Goal: Task Accomplishment & Management: Use online tool/utility

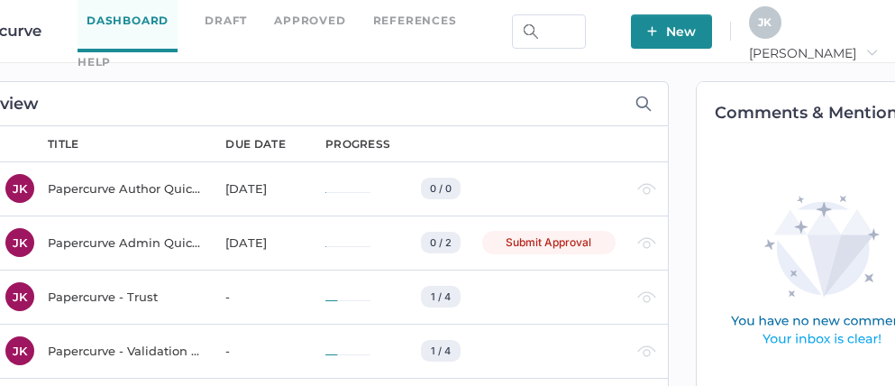
scroll to position [0, 122]
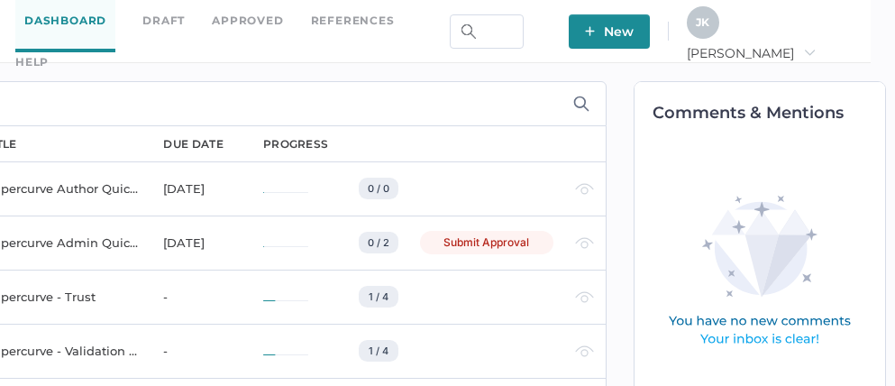
click at [709, 28] on span "J K" at bounding box center [702, 22] width 14 height 14
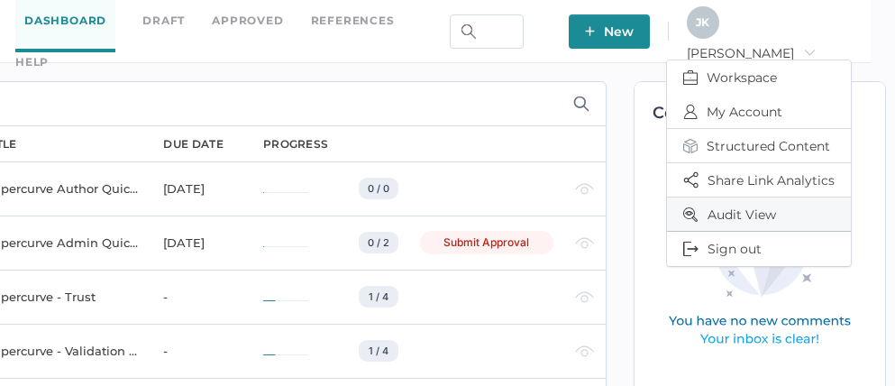
click at [744, 206] on span "Audit View" at bounding box center [758, 213] width 151 height 33
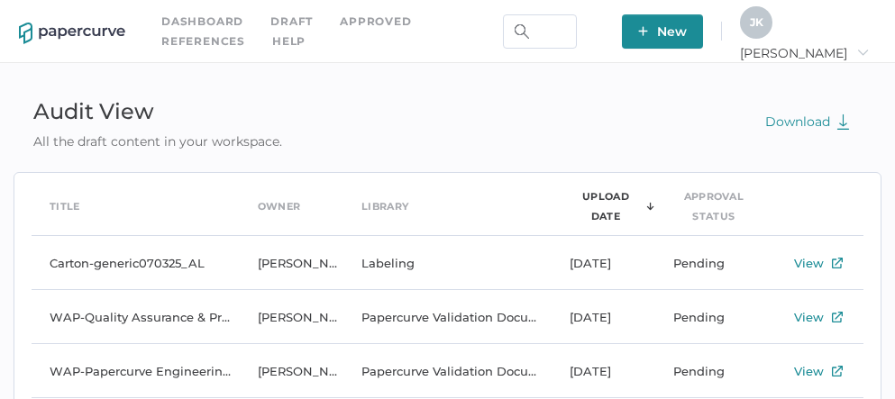
click at [763, 18] on span "J K" at bounding box center [757, 22] width 14 height 14
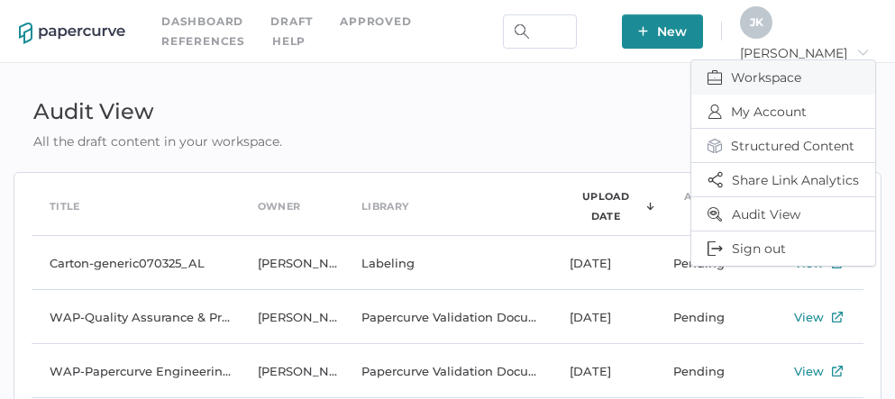
click at [757, 80] on span "Workspace" at bounding box center [782, 77] width 151 height 34
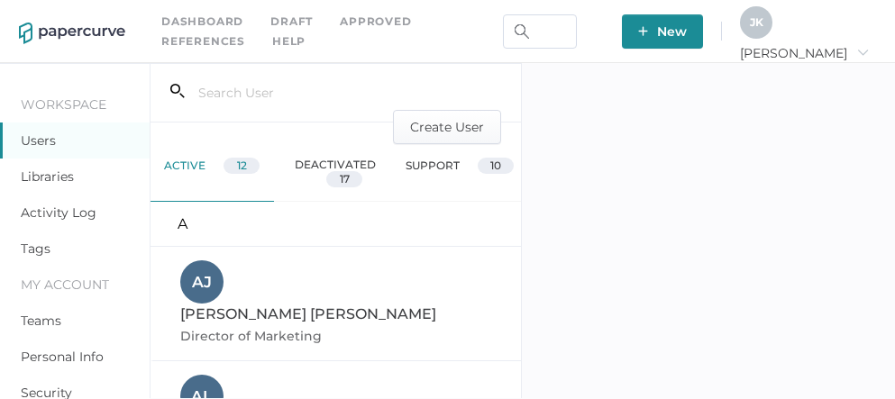
click at [73, 212] on link "Activity Log" at bounding box center [59, 212] width 76 height 16
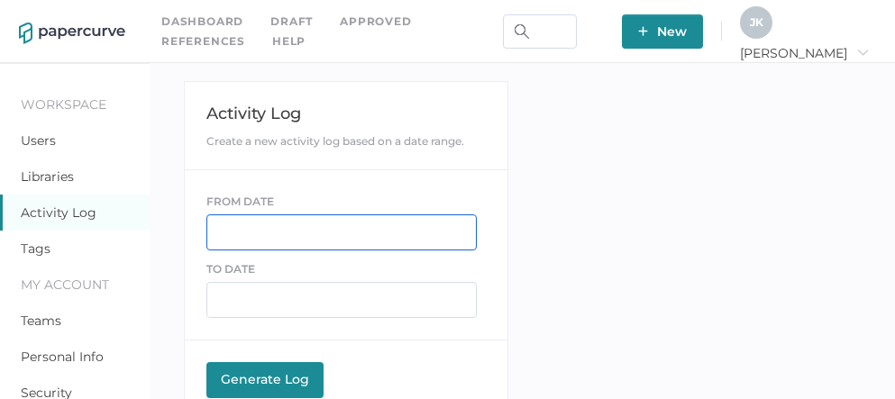
click at [250, 239] on input "text" at bounding box center [341, 232] width 270 height 36
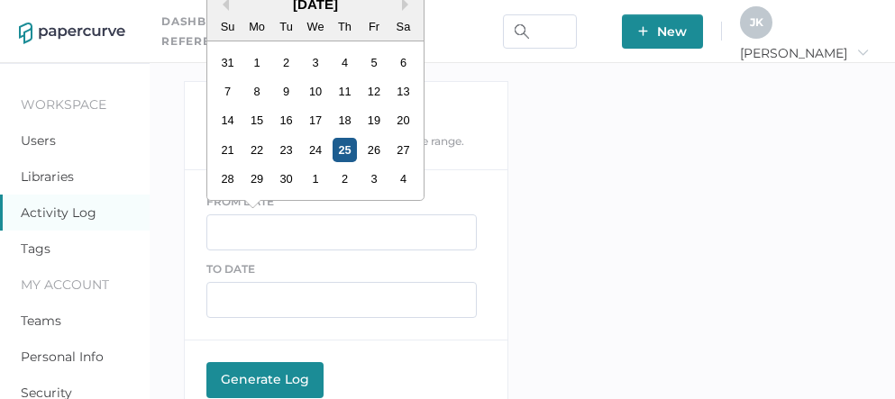
click at [343, 157] on div "25" at bounding box center [344, 150] width 24 height 24
type input "[DATE]"
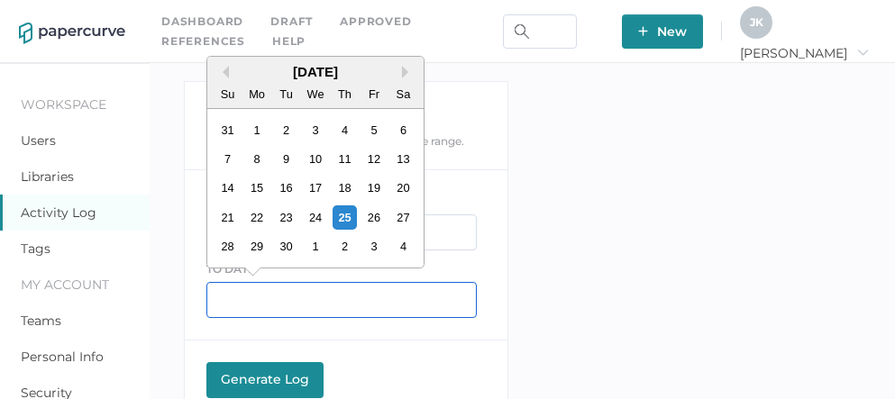
click at [286, 290] on input "text" at bounding box center [341, 300] width 270 height 36
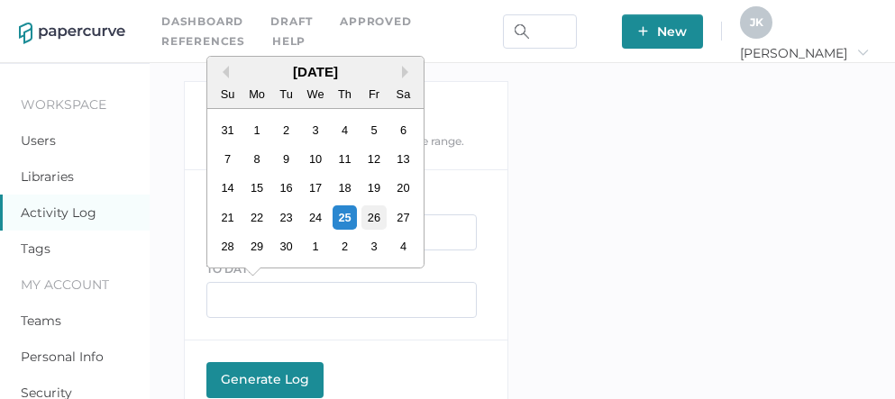
click at [376, 221] on div "26" at bounding box center [373, 217] width 24 height 24
type input "09/26/2025"
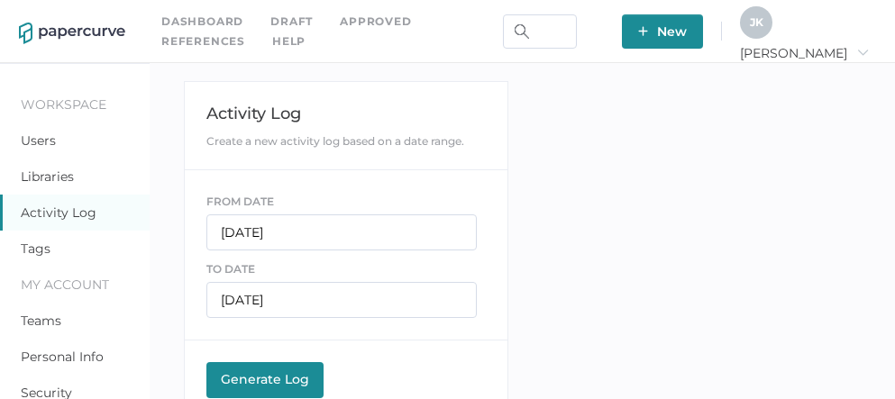
click at [273, 379] on div "Generate Log" at bounding box center [264, 379] width 99 height 16
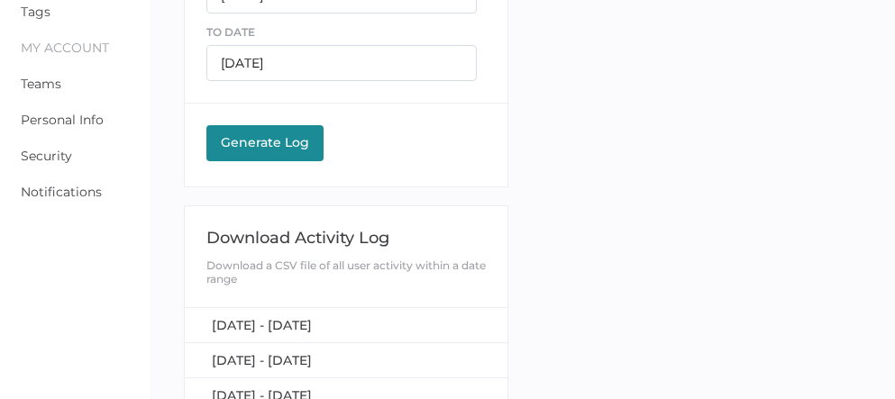
scroll to position [279, 0]
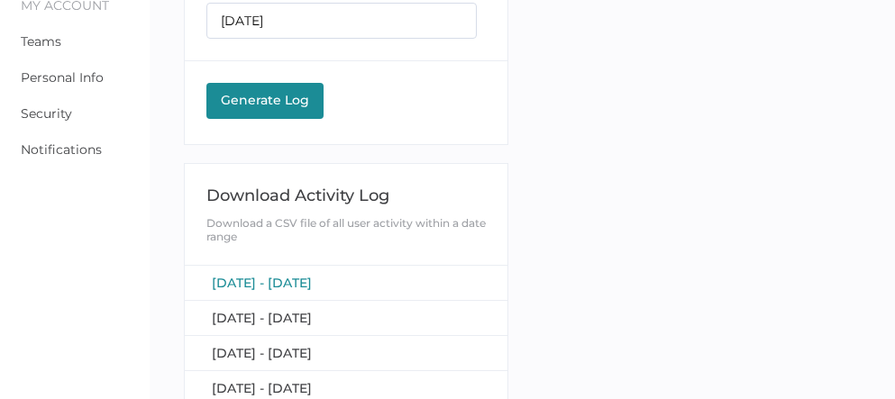
click at [312, 279] on span "September 25, 2025 - September 26, 2025" at bounding box center [262, 283] width 100 height 16
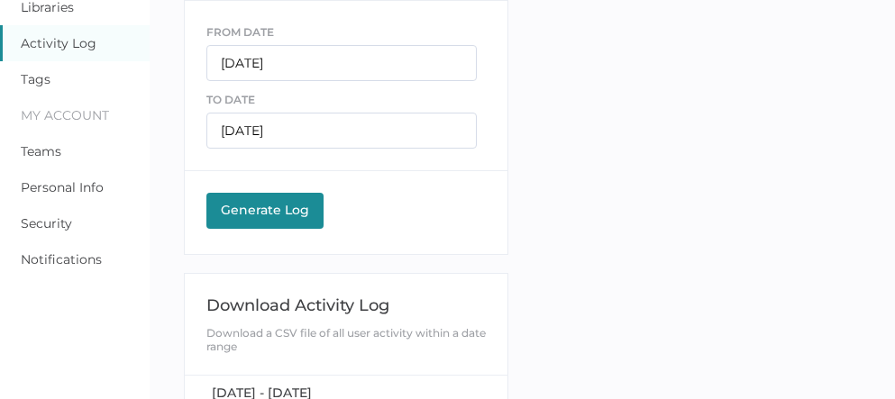
scroll to position [175, 0]
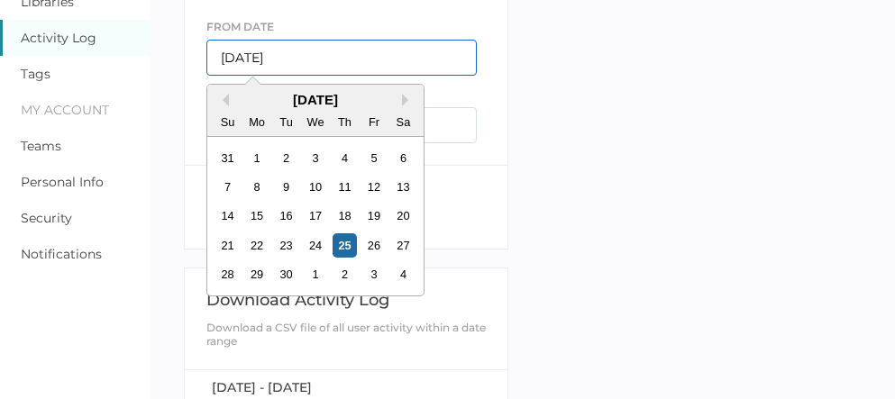
click at [301, 62] on input "09/25/2025" at bounding box center [341, 58] width 270 height 36
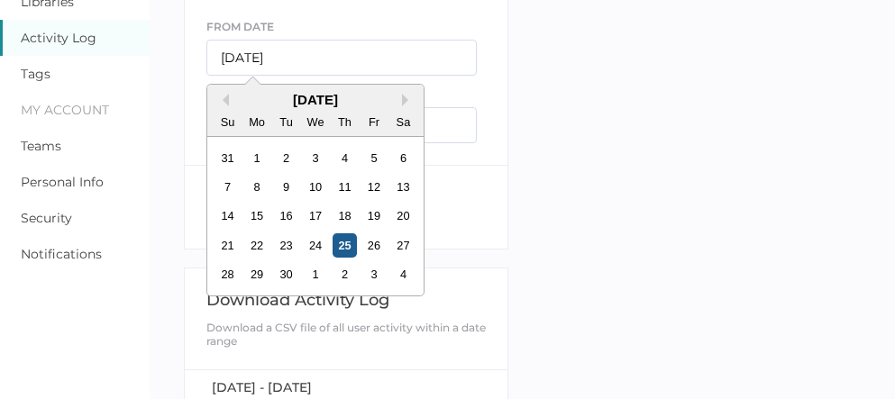
click at [340, 244] on div "25" at bounding box center [344, 245] width 24 height 24
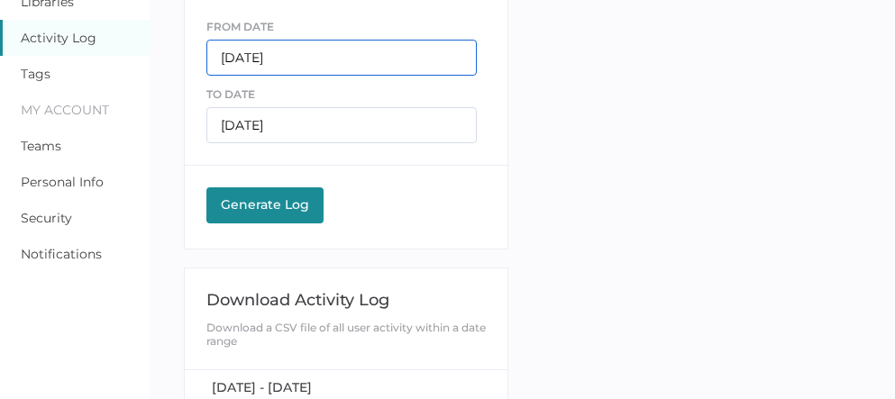
click at [319, 57] on input "09/25/2025" at bounding box center [341, 58] width 270 height 36
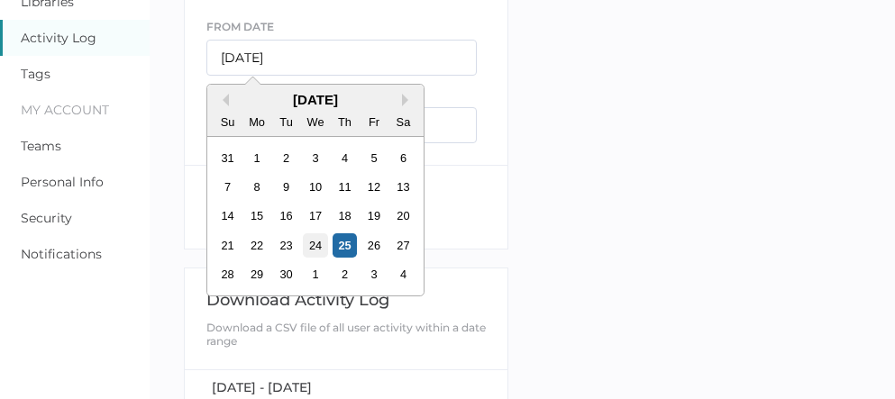
click at [313, 243] on div "24" at bounding box center [315, 245] width 24 height 24
type input "09/24/2025"
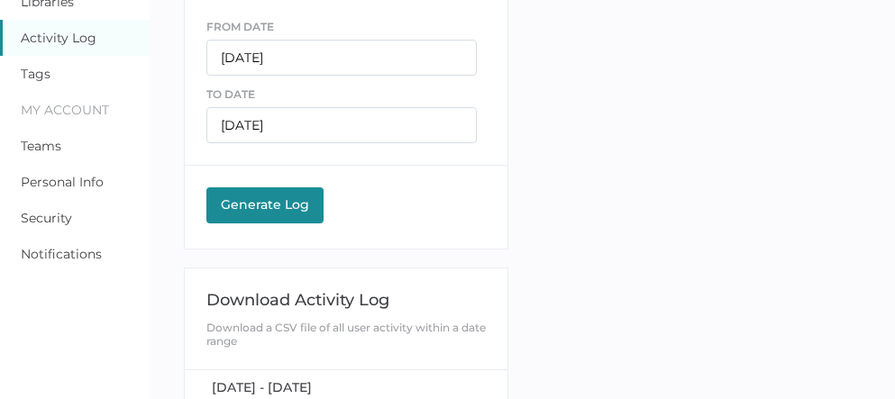
click at [288, 199] on div "Generate Log" at bounding box center [264, 204] width 99 height 16
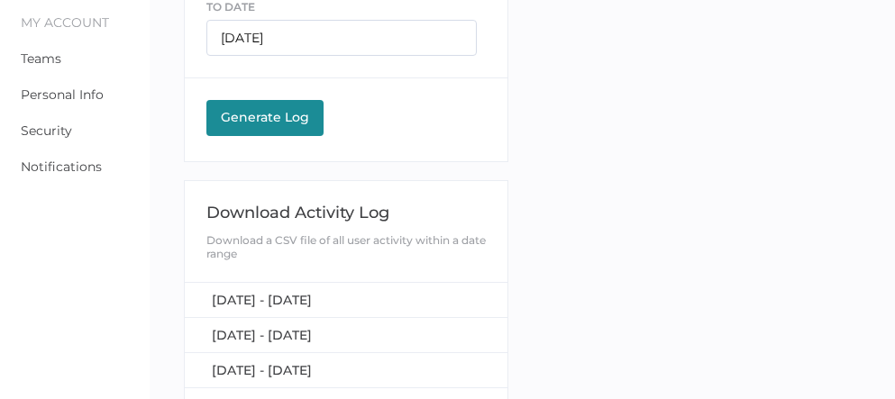
scroll to position [265, 0]
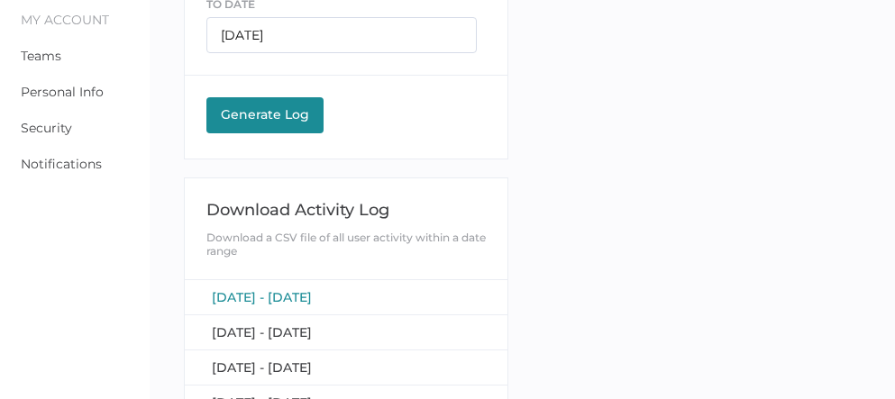
click at [312, 294] on span "September 24, 2025 - September 26, 2025" at bounding box center [262, 297] width 100 height 16
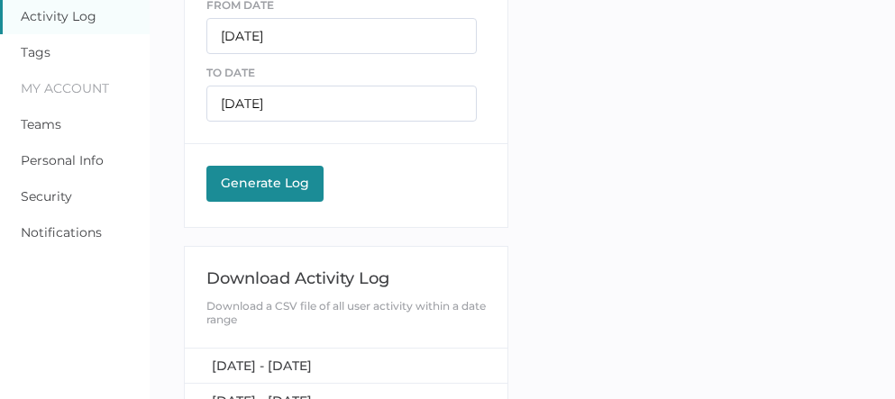
scroll to position [0, 0]
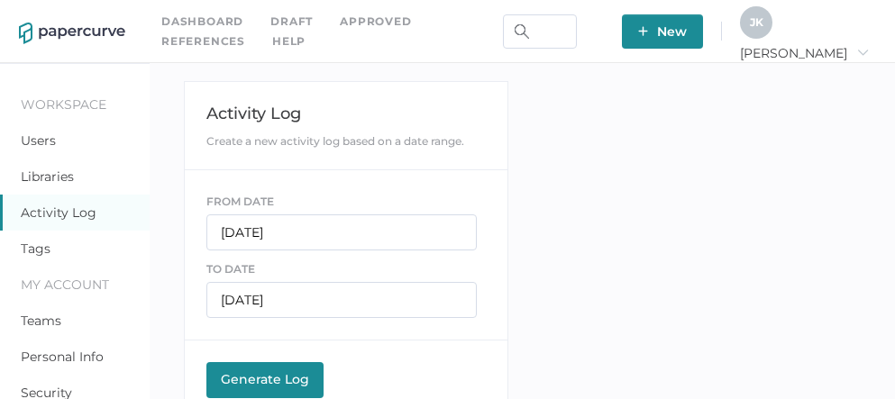
click at [763, 19] on span "J K" at bounding box center [757, 22] width 14 height 14
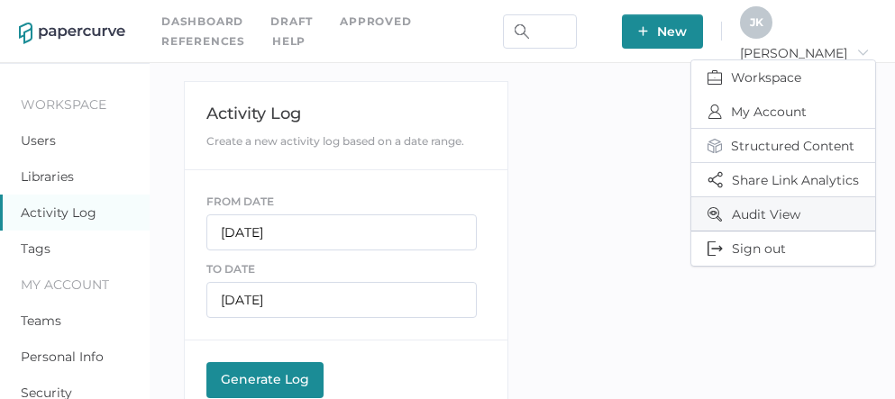
click at [778, 216] on span "Audit View" at bounding box center [782, 213] width 151 height 33
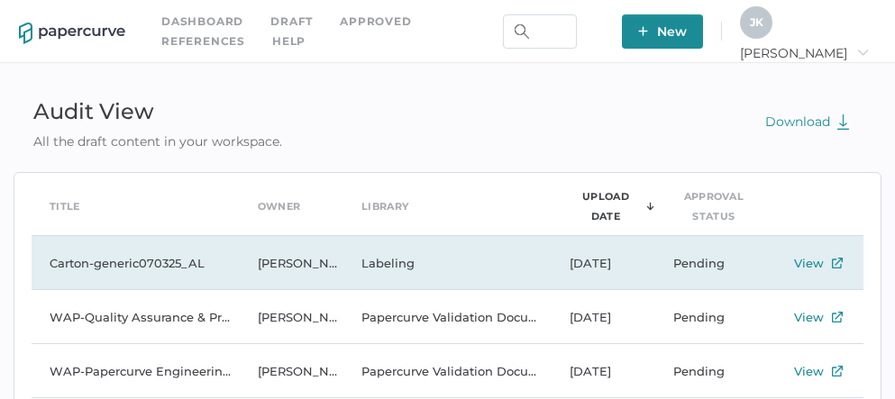
click at [171, 260] on td "Carton-generic070325_AL" at bounding box center [136, 263] width 208 height 54
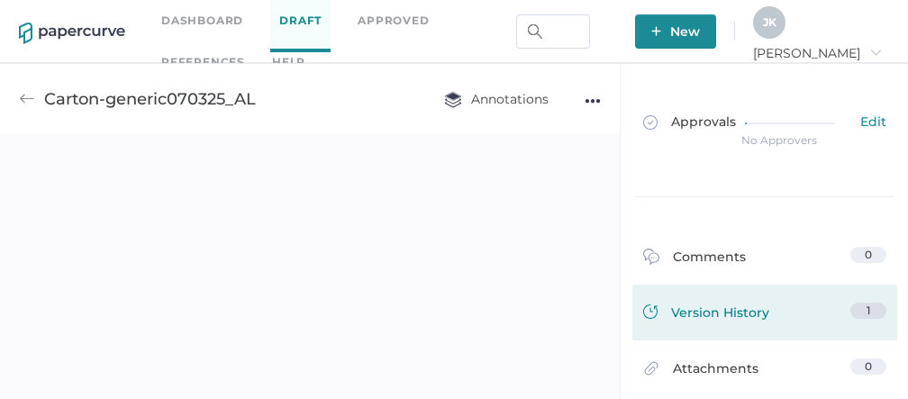
click at [730, 316] on div "Version History" at bounding box center [706, 315] width 126 height 25
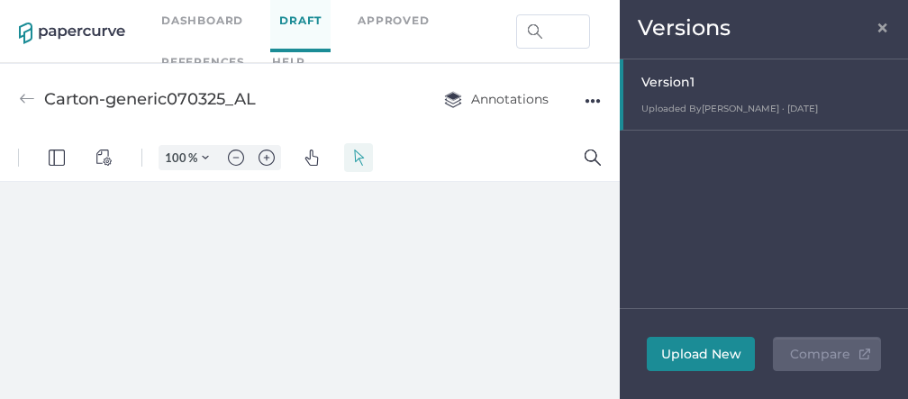
type input "112"
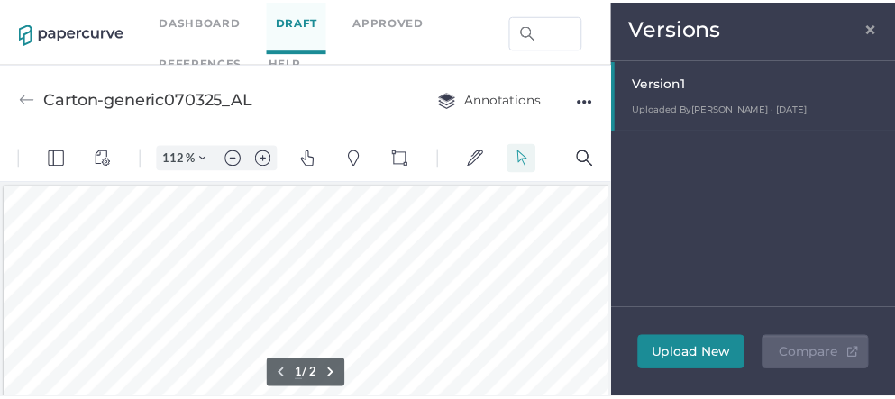
scroll to position [3, 0]
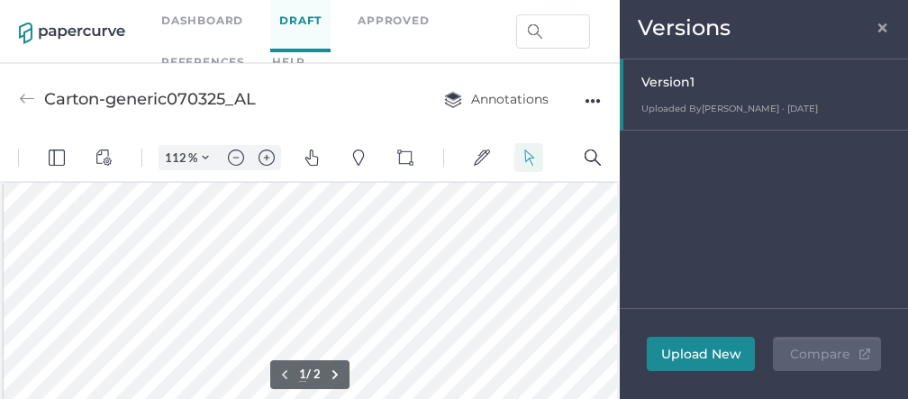
click at [885, 32] on span "×" at bounding box center [883, 25] width 14 height 14
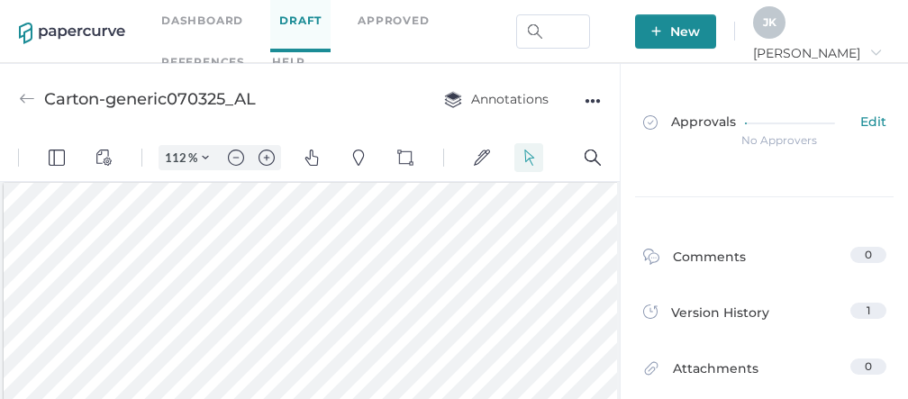
click at [777, 28] on span "J K" at bounding box center [770, 22] width 14 height 14
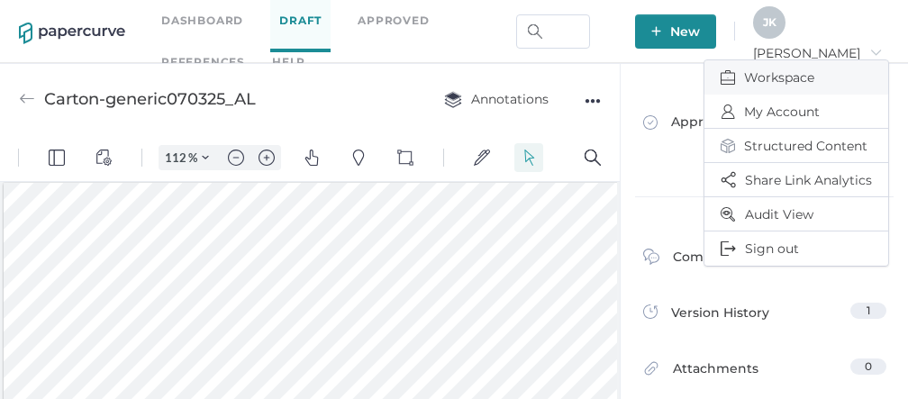
click at [775, 76] on span "Workspace" at bounding box center [796, 77] width 151 height 34
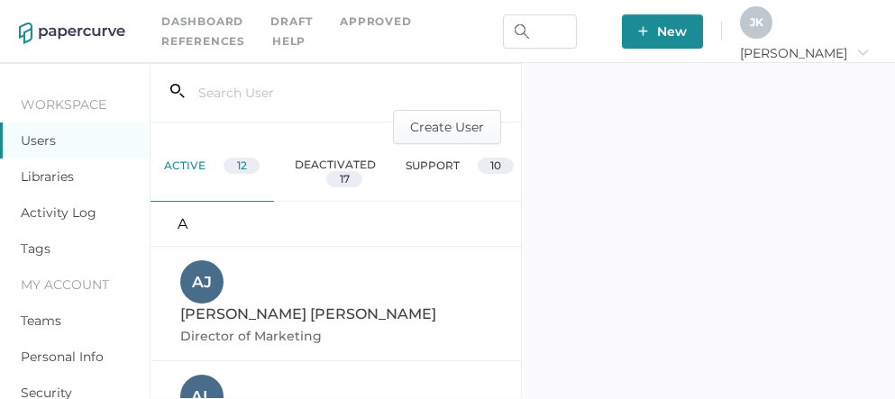
click at [45, 218] on link "Activity Log" at bounding box center [59, 212] width 76 height 16
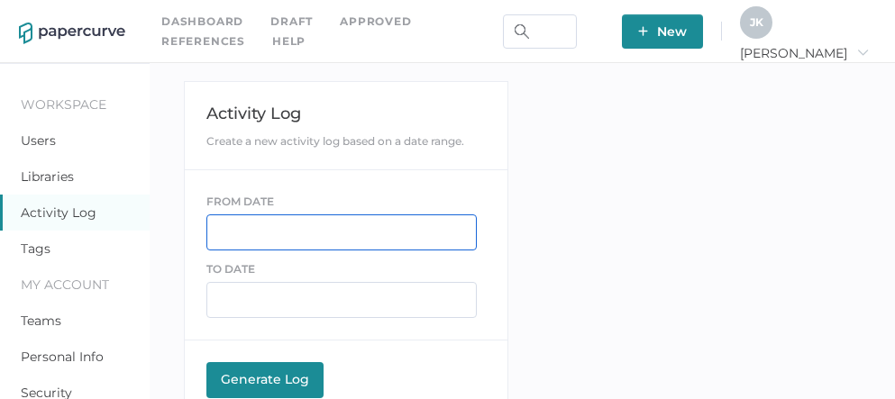
click at [276, 229] on input "text" at bounding box center [341, 232] width 270 height 36
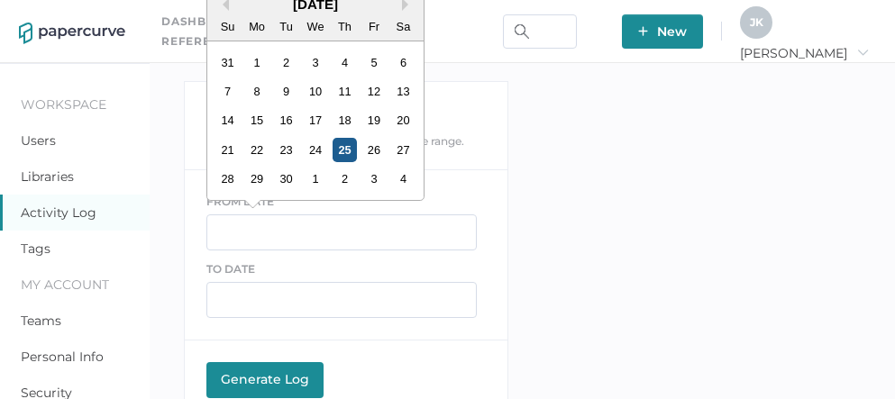
click at [346, 150] on div "25" at bounding box center [344, 150] width 24 height 24
type input "[DATE]"
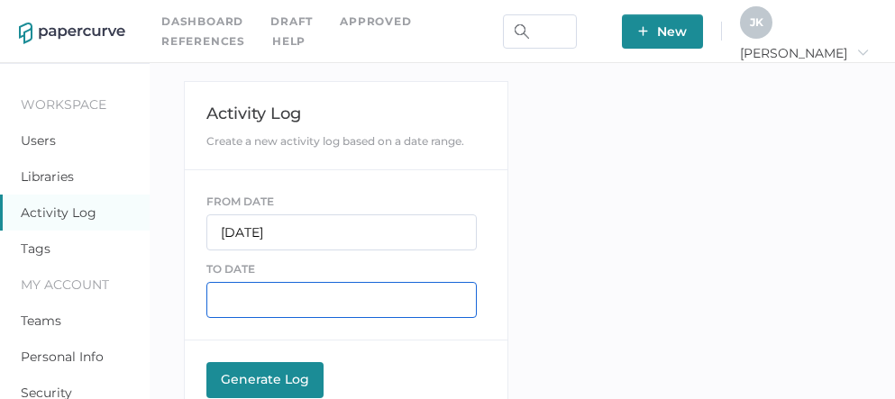
click at [256, 310] on input "text" at bounding box center [341, 300] width 270 height 36
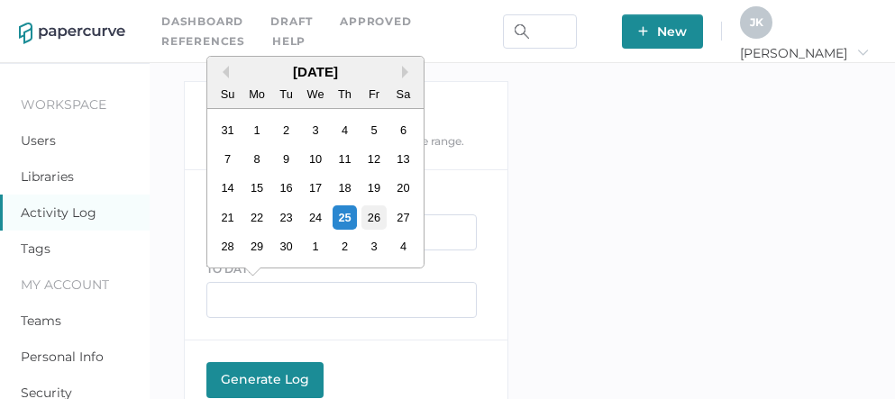
click at [381, 222] on div "26" at bounding box center [373, 217] width 24 height 24
type input "09/26/2025"
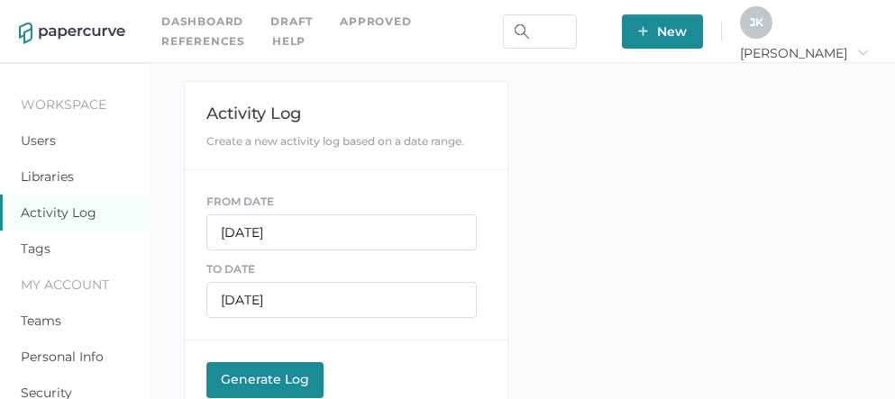
click at [270, 377] on div "Generate Log" at bounding box center [264, 379] width 99 height 16
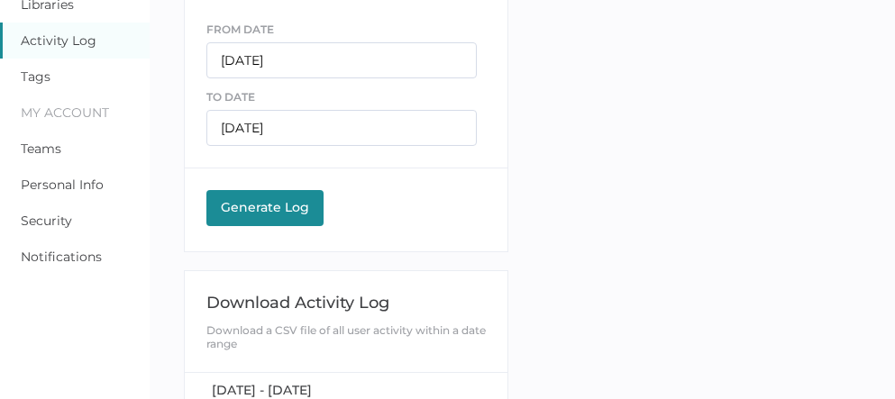
scroll to position [186, 0]
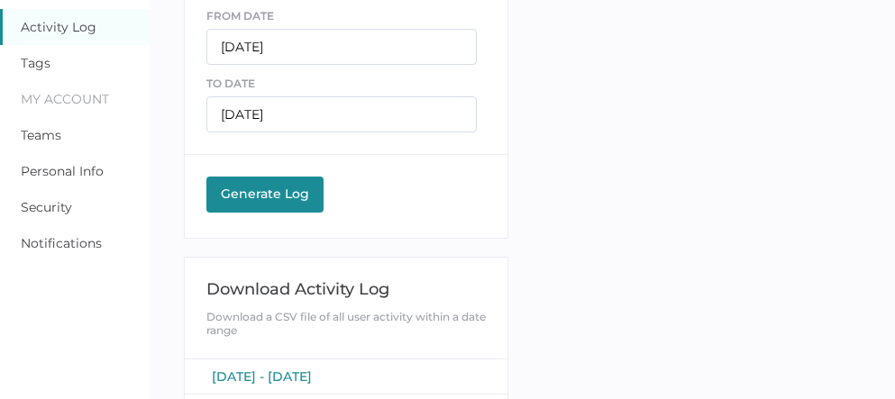
click at [285, 374] on span "September 25, 2025 - September 26, 2025" at bounding box center [262, 376] width 100 height 16
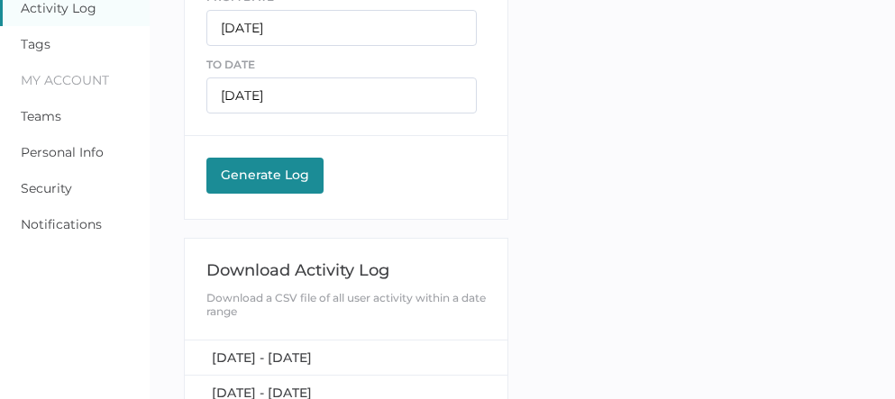
scroll to position [0, 0]
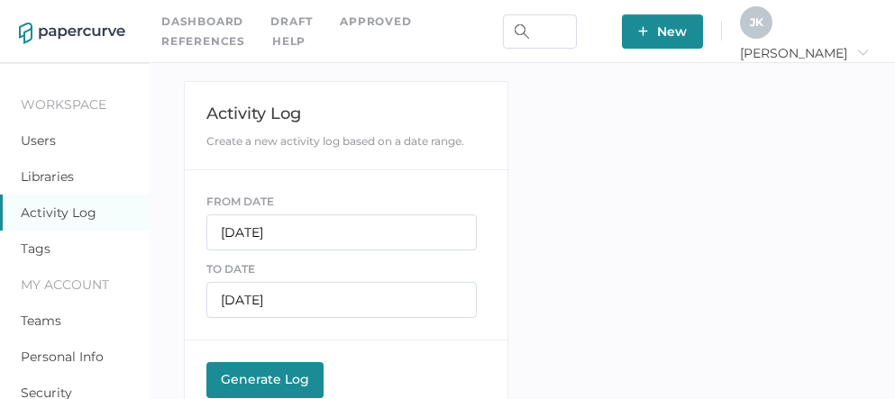
click at [810, 40] on div "J K Jeff arrow_right" at bounding box center [808, 31] width 136 height 50
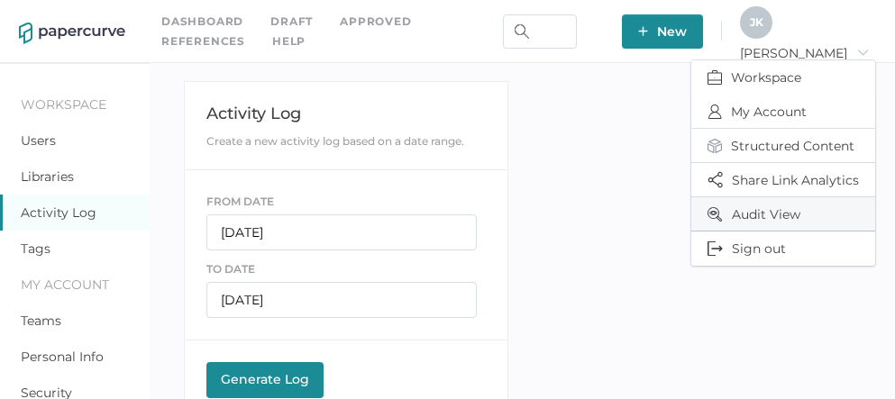
click at [749, 213] on span "Audit View" at bounding box center [782, 213] width 151 height 33
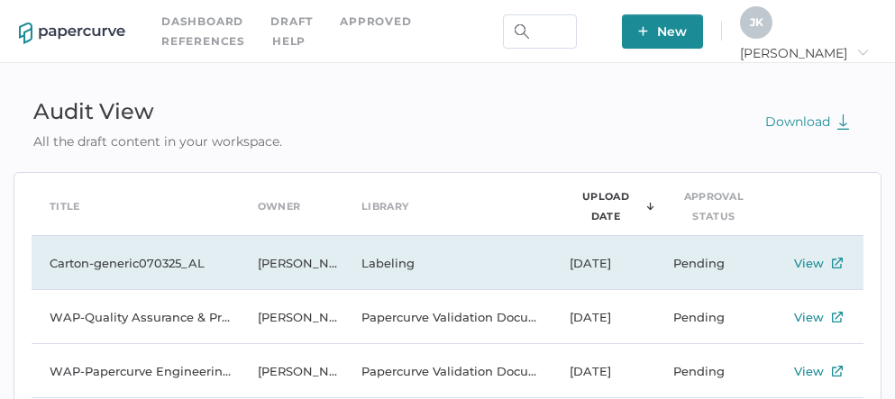
click at [811, 263] on div "View" at bounding box center [809, 263] width 30 height 22
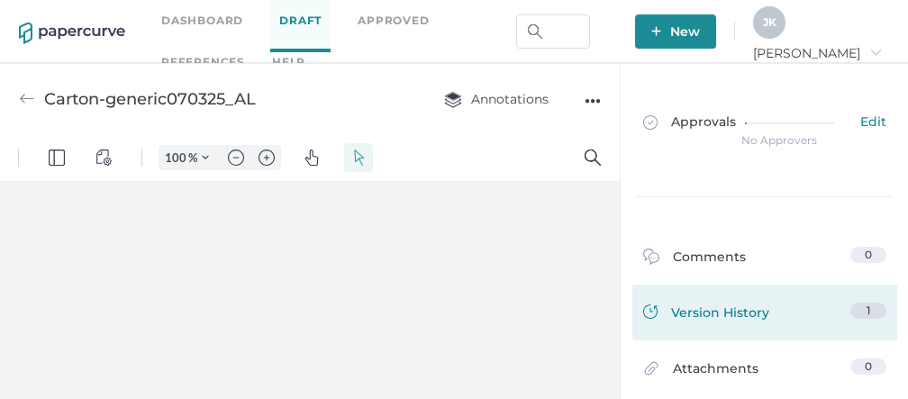
type input "112"
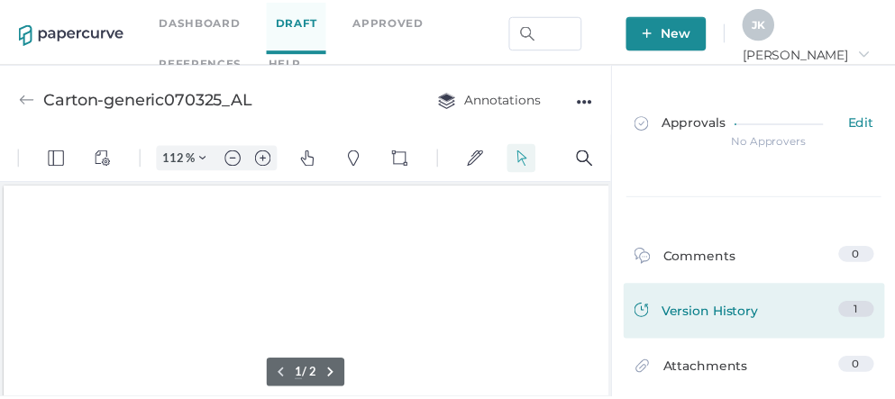
scroll to position [3, 0]
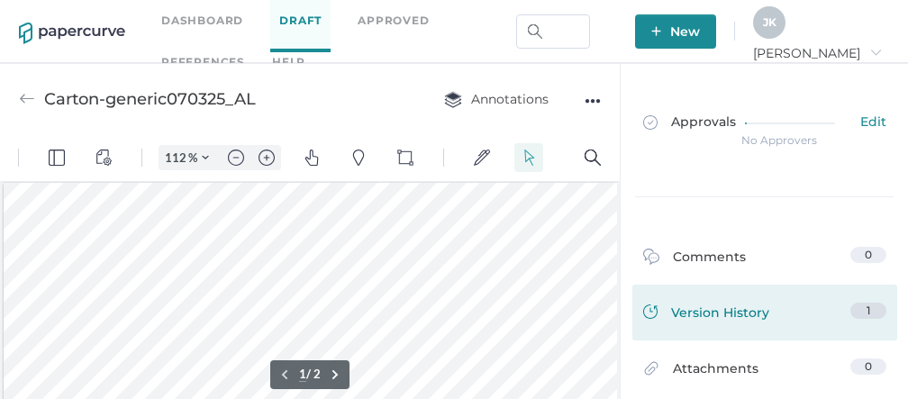
click at [722, 310] on div "Version History" at bounding box center [706, 315] width 126 height 25
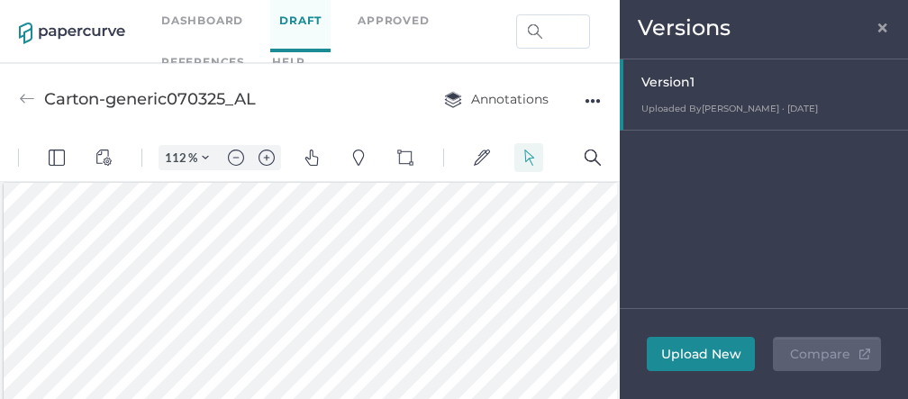
click at [888, 28] on span "×" at bounding box center [883, 25] width 14 height 14
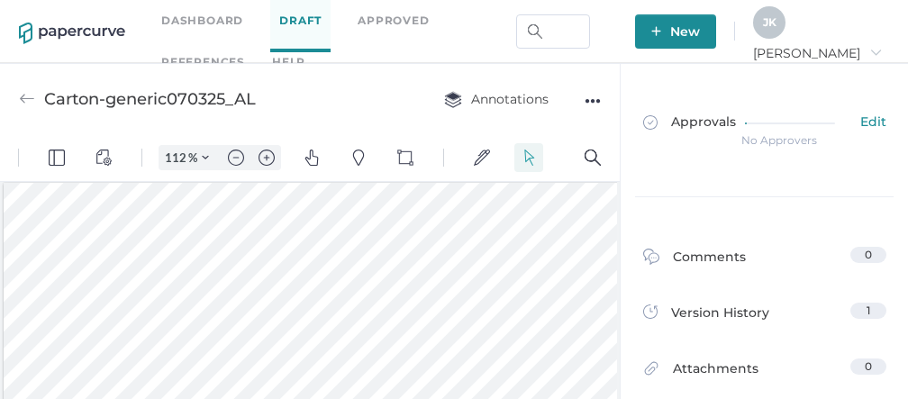
click at [786, 33] on div "J K" at bounding box center [769, 22] width 32 height 32
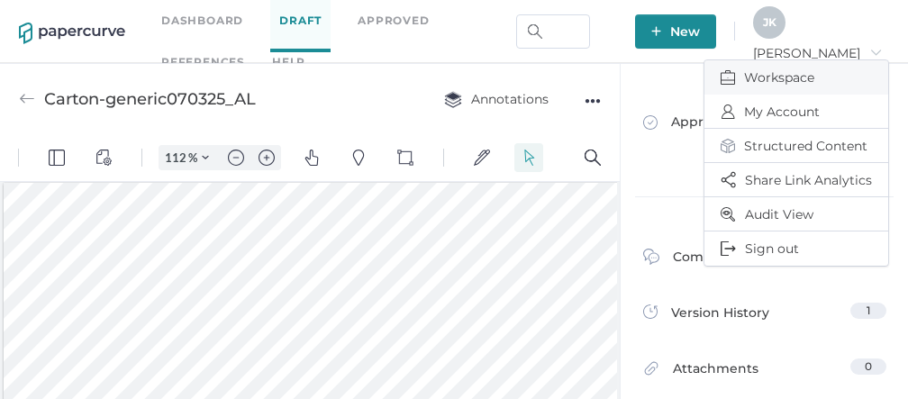
click at [757, 79] on span "Workspace" at bounding box center [796, 77] width 151 height 34
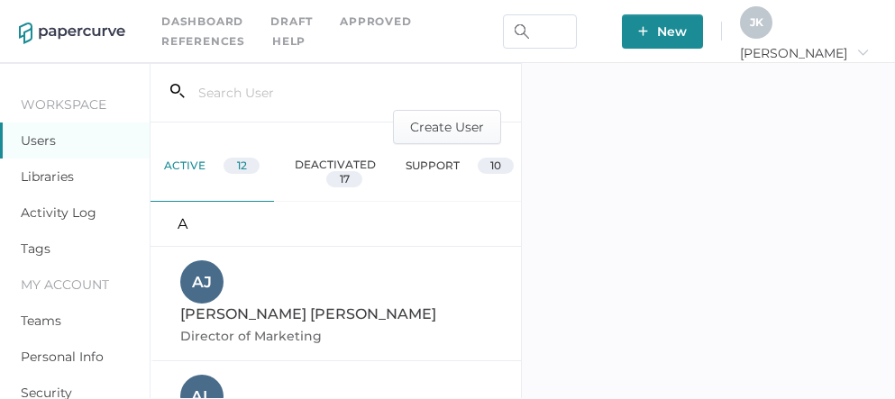
click at [50, 206] on link "Activity Log" at bounding box center [59, 212] width 76 height 16
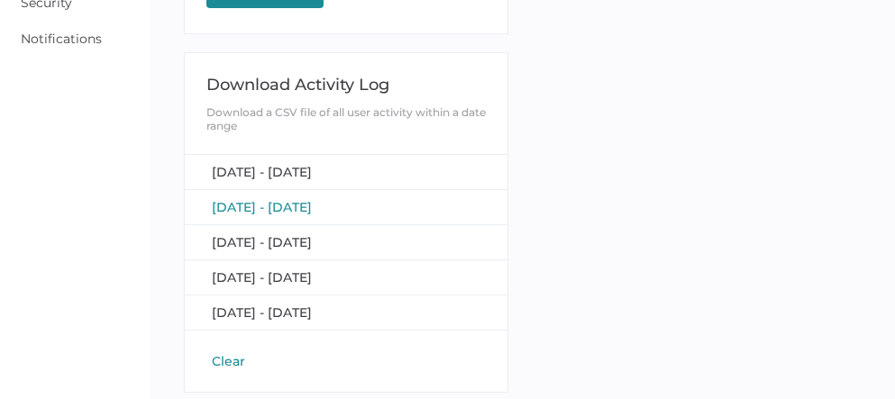
scroll to position [395, 0]
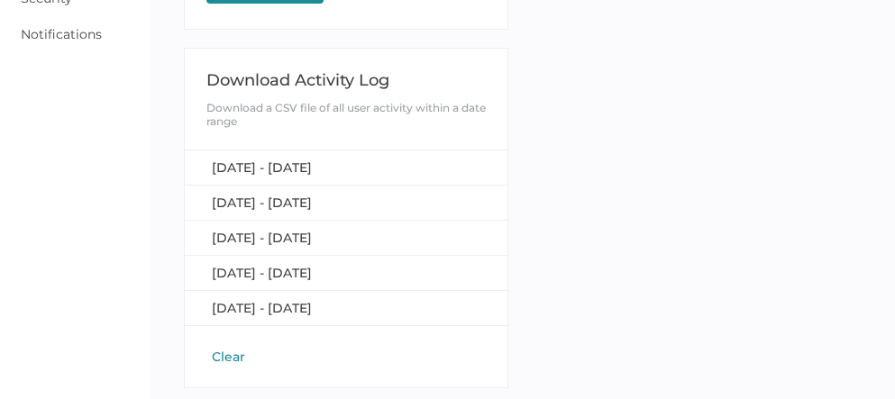
click at [234, 348] on button "Clear" at bounding box center [228, 357] width 44 height 18
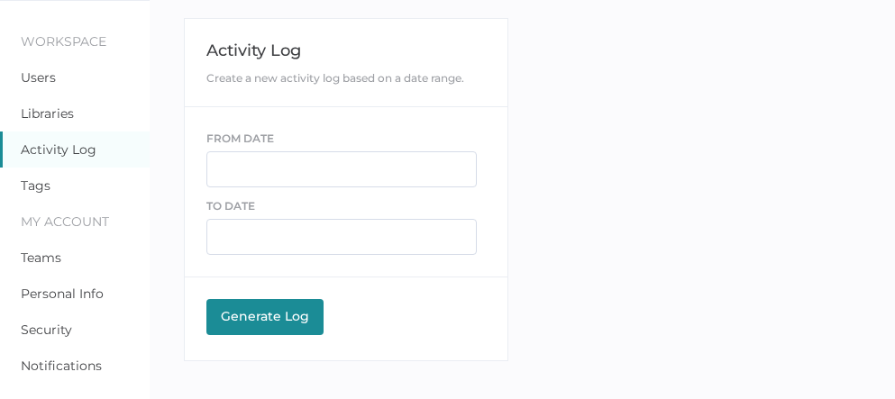
scroll to position [63, 0]
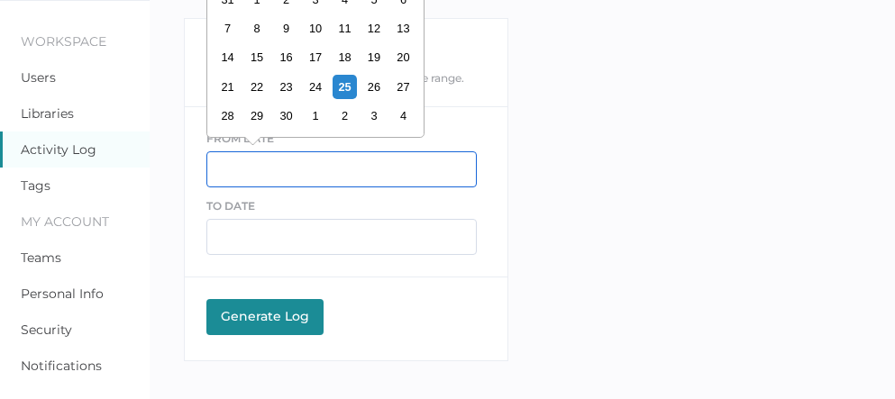
click at [245, 163] on input "text" at bounding box center [341, 169] width 270 height 36
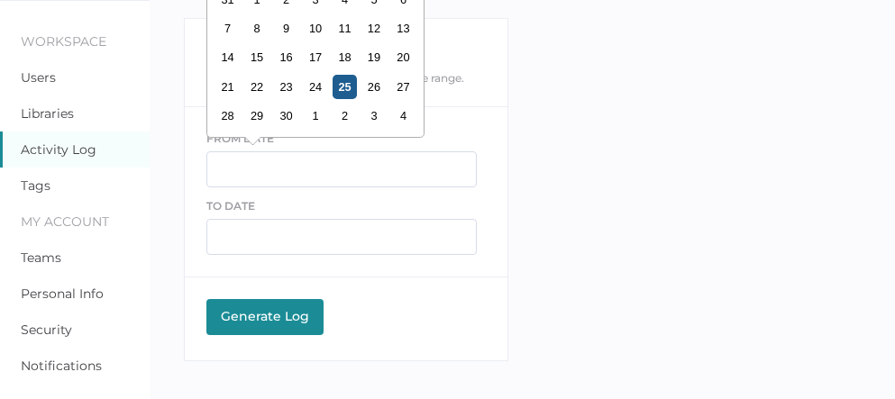
click at [343, 86] on div "25" at bounding box center [344, 87] width 24 height 24
type input "09/25/2025"
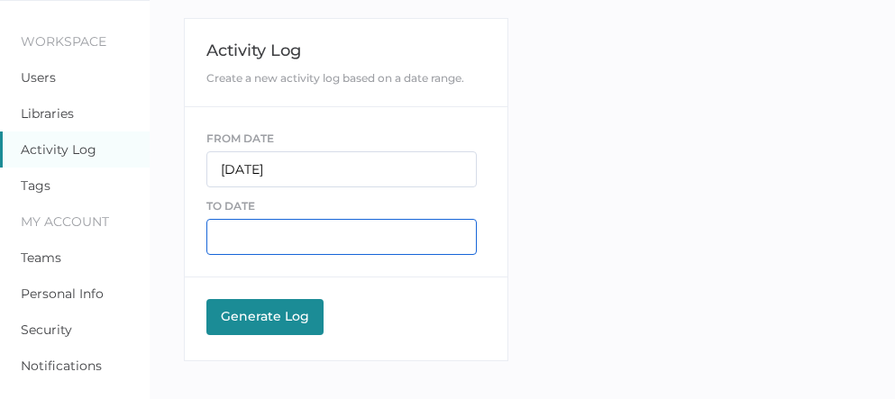
click at [292, 243] on input "text" at bounding box center [341, 237] width 270 height 36
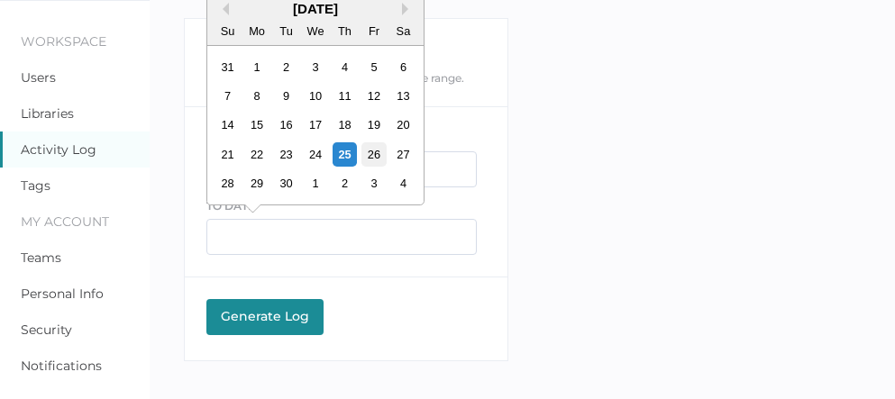
click at [377, 155] on div "26" at bounding box center [373, 154] width 24 height 24
type input "09/26/2025"
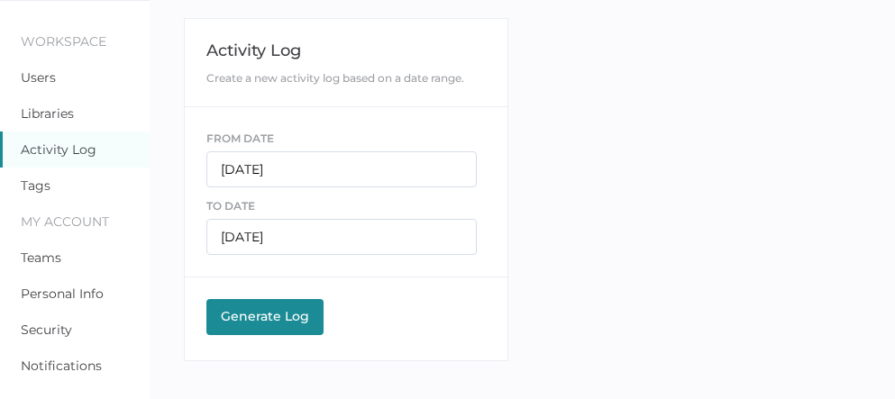
click at [260, 323] on button "Generate Log Processing" at bounding box center [264, 317] width 117 height 36
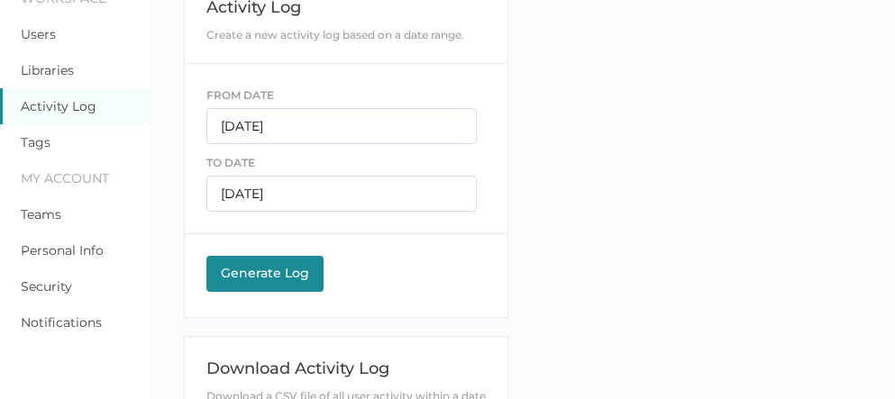
scroll to position [200, 0]
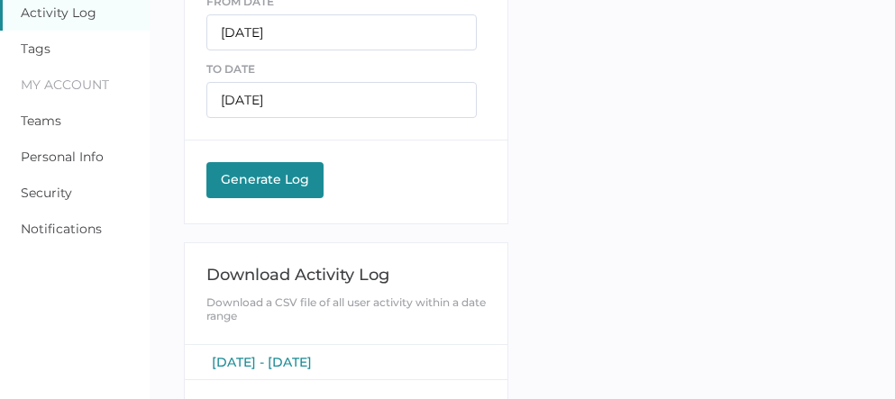
click at [312, 355] on span "September 25, 2025 - September 26, 2025" at bounding box center [262, 362] width 100 height 16
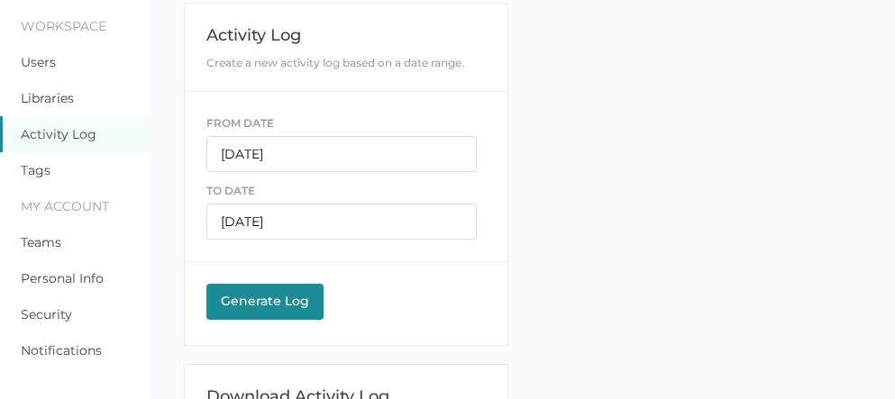
scroll to position [0, 0]
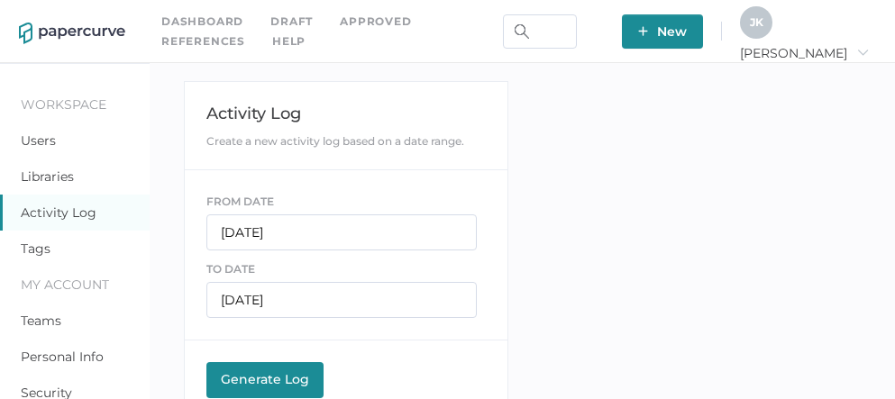
click at [772, 14] on div "J K" at bounding box center [756, 22] width 32 height 32
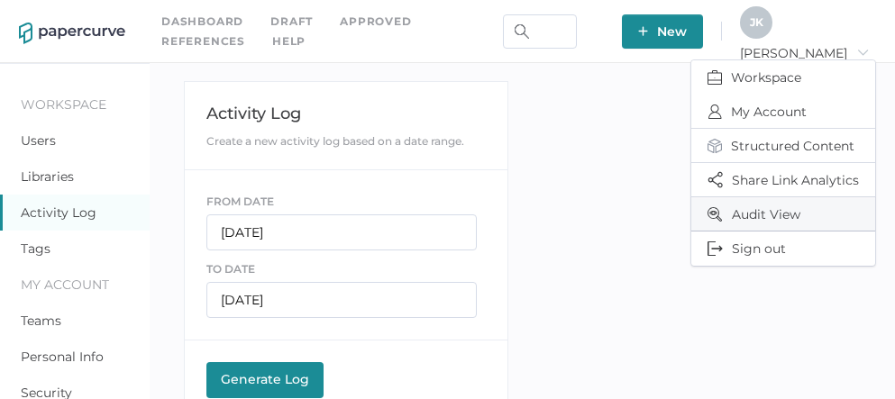
click at [753, 213] on span "Audit View" at bounding box center [782, 213] width 151 height 33
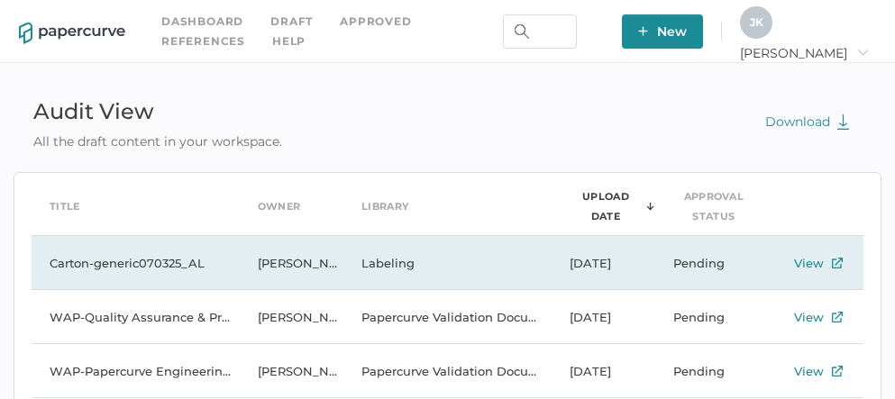
click at [61, 259] on td "Carton-generic070325_AL" at bounding box center [136, 263] width 208 height 54
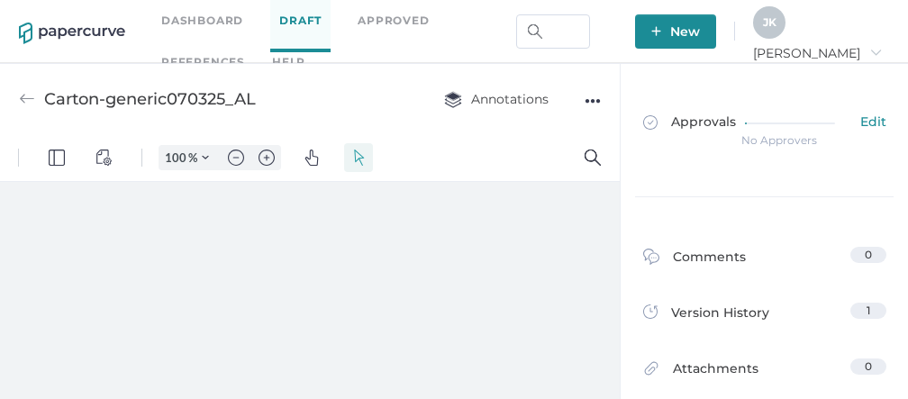
type input "112"
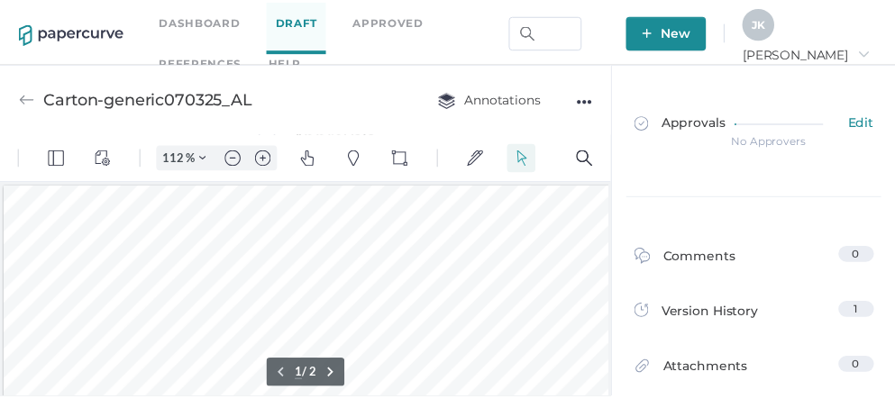
scroll to position [3, 0]
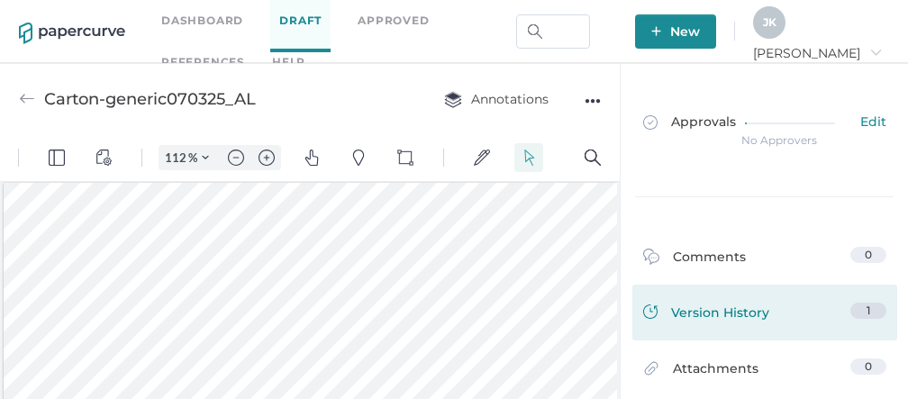
click at [701, 307] on div "Version History" at bounding box center [706, 315] width 126 height 25
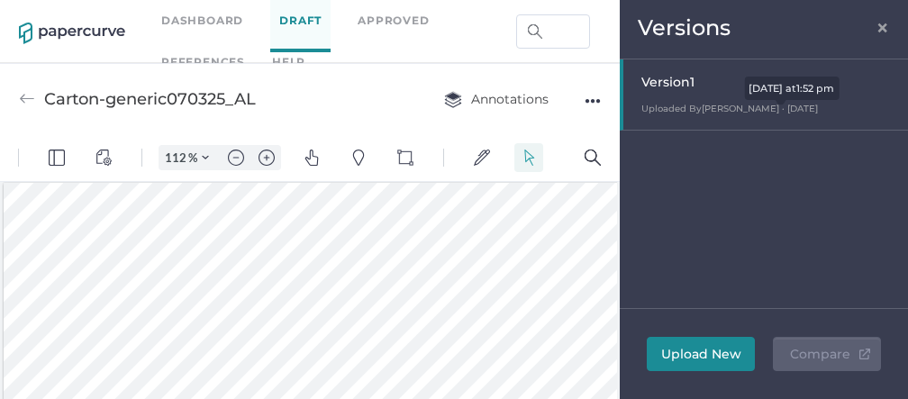
click at [782, 106] on span "·" at bounding box center [783, 109] width 3 height 12
click at [771, 108] on span "Uploaded By [PERSON_NAME] · [DATE]" at bounding box center [729, 109] width 177 height 12
click at [747, 106] on span "Uploaded By [PERSON_NAME] · [DATE]" at bounding box center [729, 109] width 177 height 12
click at [886, 27] on span "×" at bounding box center [883, 25] width 14 height 14
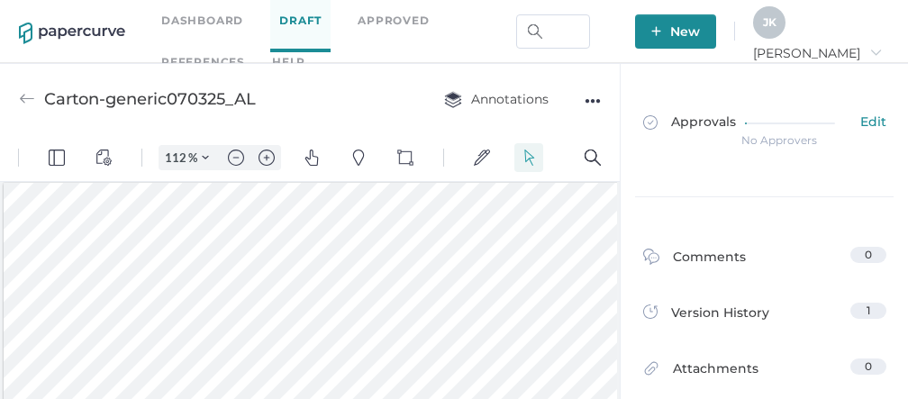
click at [869, 50] on icon "arrow_right" at bounding box center [875, 52] width 13 height 13
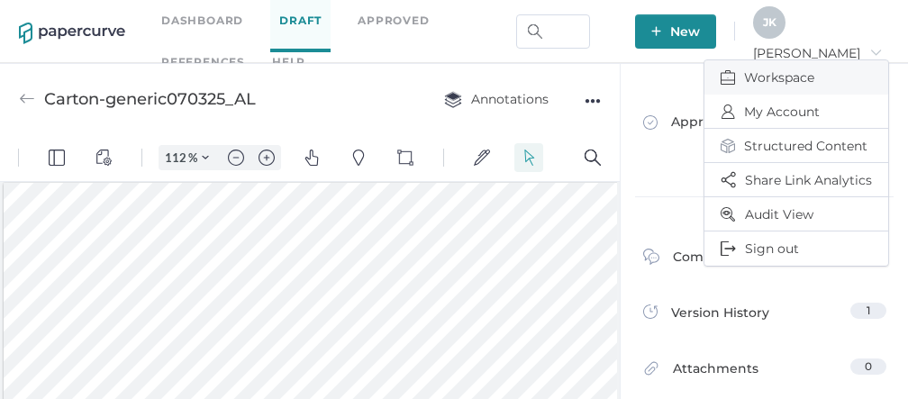
click at [804, 71] on span "Workspace" at bounding box center [796, 77] width 151 height 34
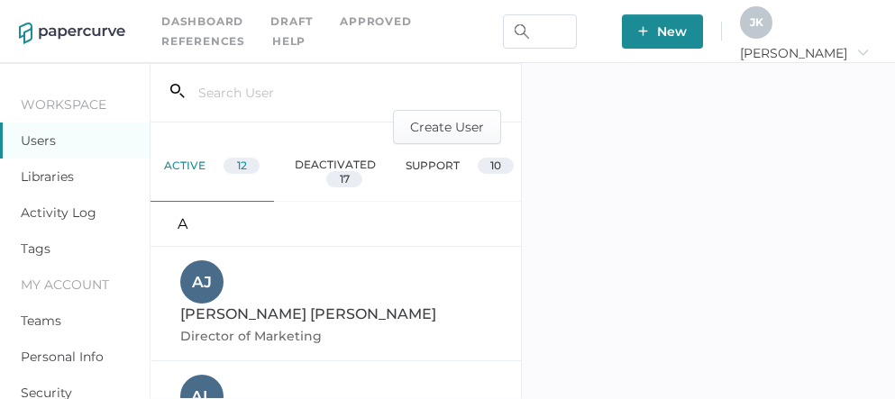
click at [52, 212] on link "Activity Log" at bounding box center [59, 212] width 76 height 16
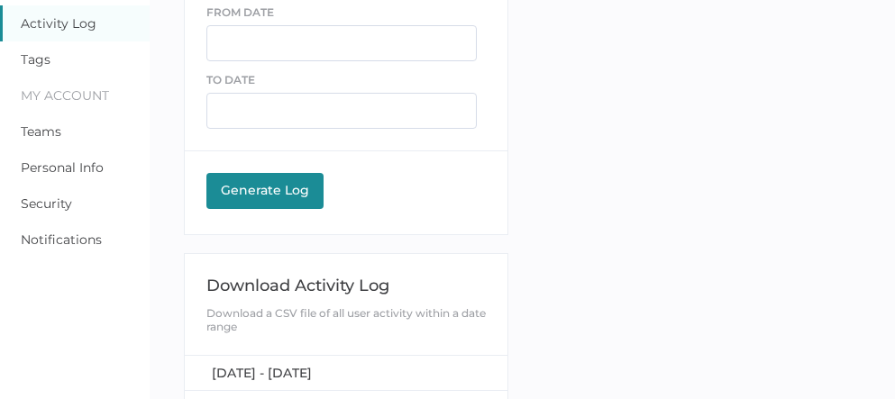
scroll to position [93, 0]
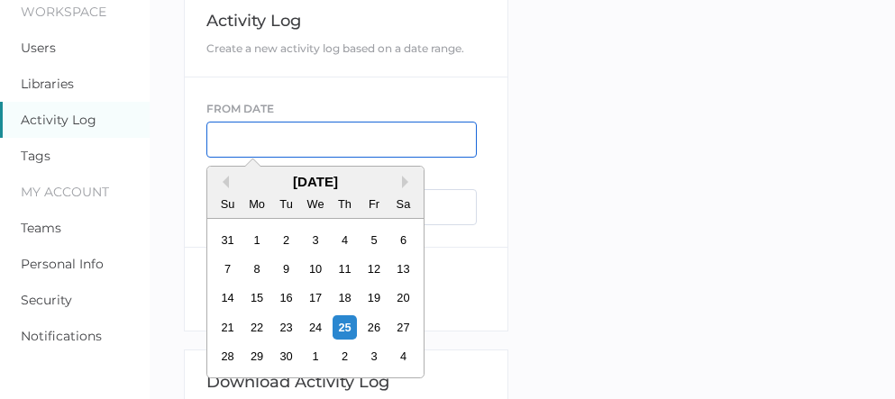
click at [261, 141] on input "text" at bounding box center [341, 140] width 270 height 36
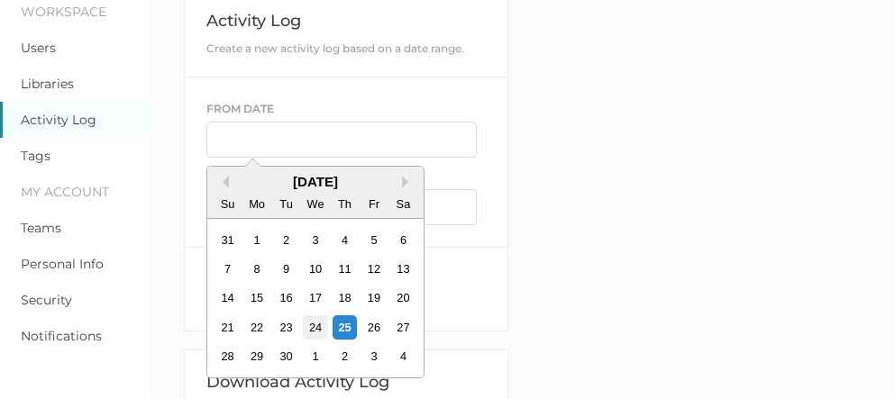
click at [320, 332] on div "24" at bounding box center [315, 327] width 24 height 24
type input "09/24/2025"
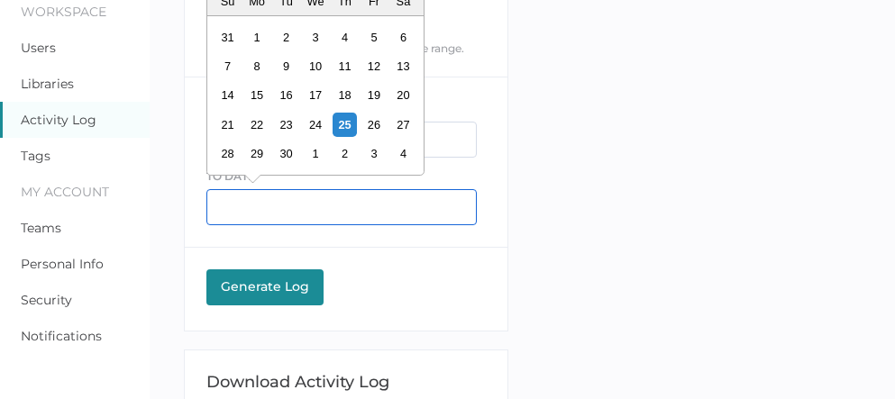
click at [240, 205] on input "text" at bounding box center [341, 207] width 270 height 36
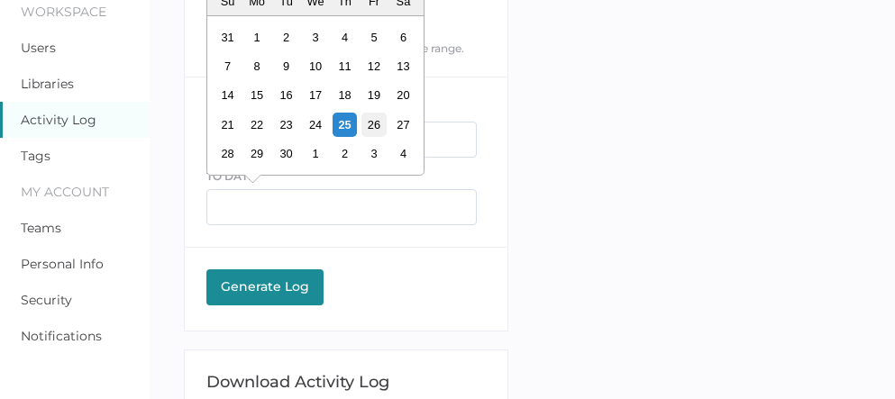
click at [378, 123] on div "26" at bounding box center [373, 125] width 24 height 24
type input "09/26/2025"
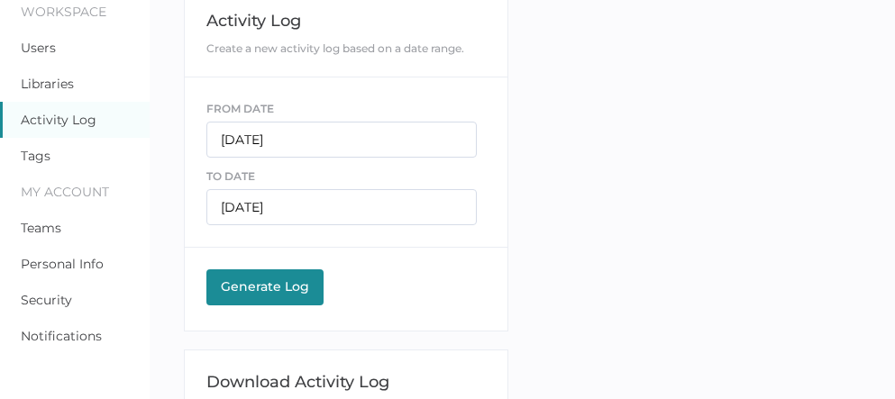
click at [286, 281] on div "Generate Log" at bounding box center [264, 286] width 99 height 16
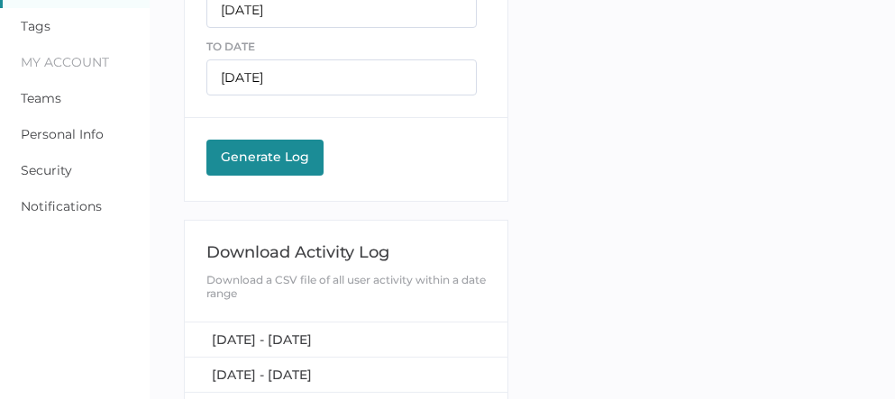
scroll to position [261, 0]
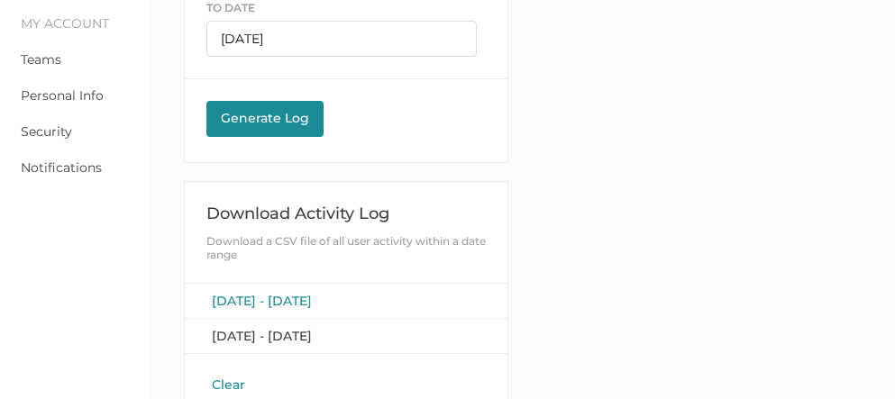
click at [312, 298] on span "September 24, 2025 - September 26, 2025" at bounding box center [262, 301] width 100 height 16
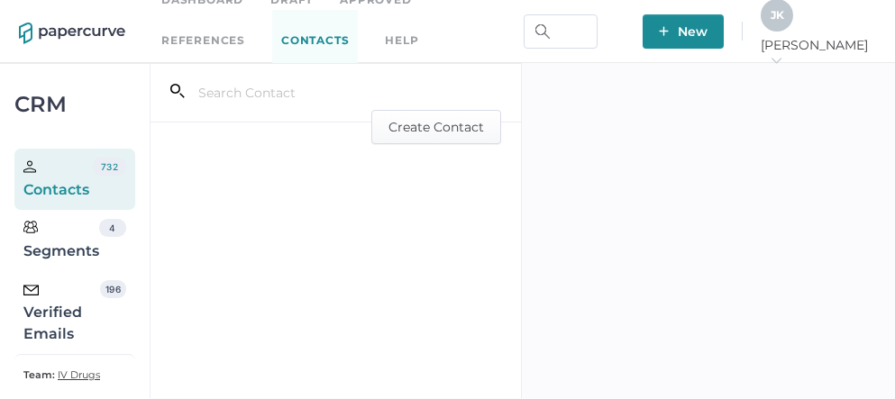
click at [63, 319] on div "Verified Emails" at bounding box center [61, 312] width 77 height 65
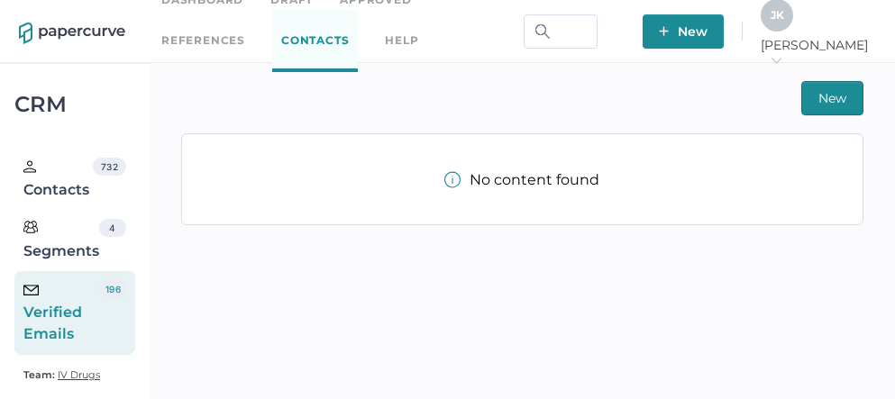
scroll to position [31, 0]
